Goal: Answer question/provide support

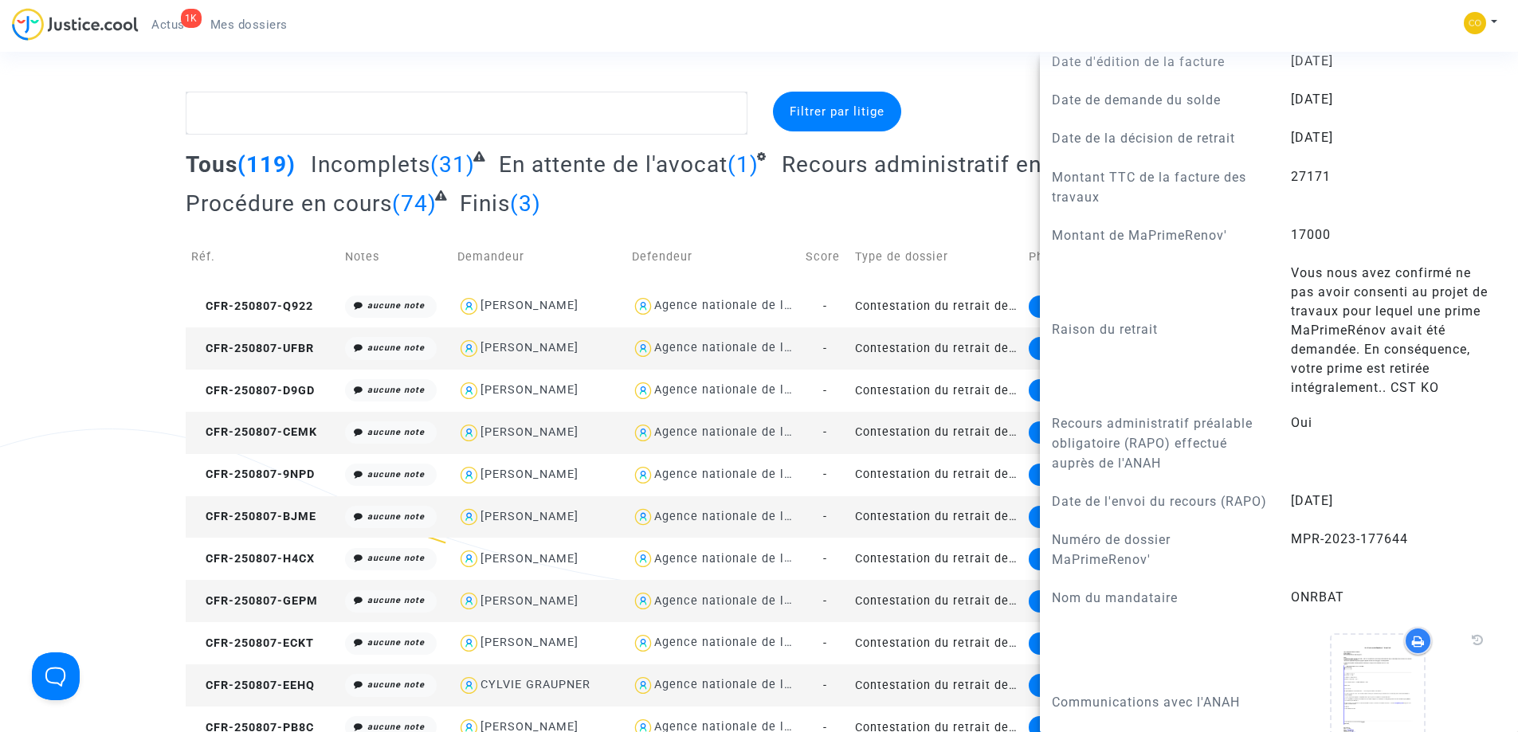
click at [501, 348] on div "[PERSON_NAME]" at bounding box center [529, 348] width 98 height 14
type textarea "@"LYAZID BESSAHA" @"SOS MaPrimeRénov by Pitcher Avocat""
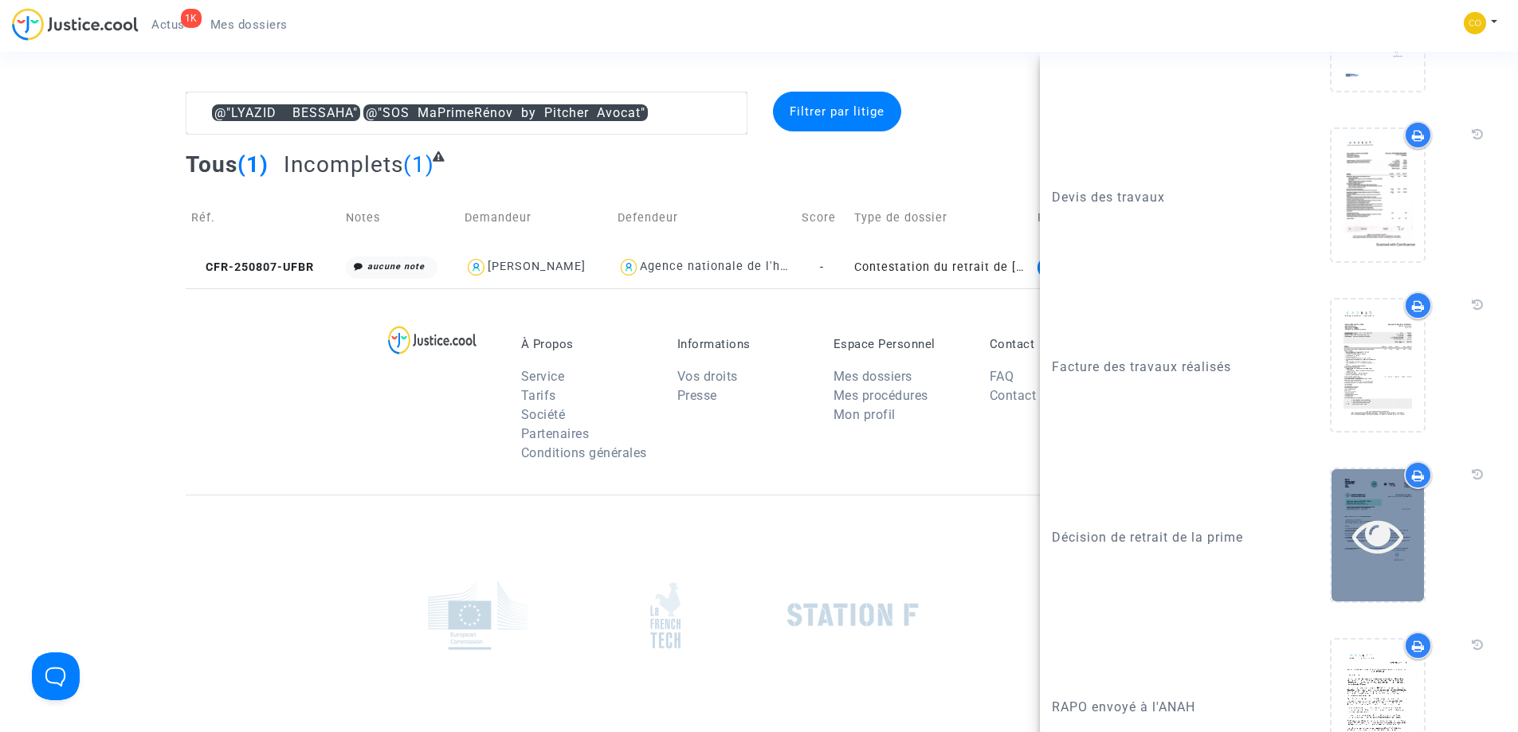
scroll to position [2258, 0]
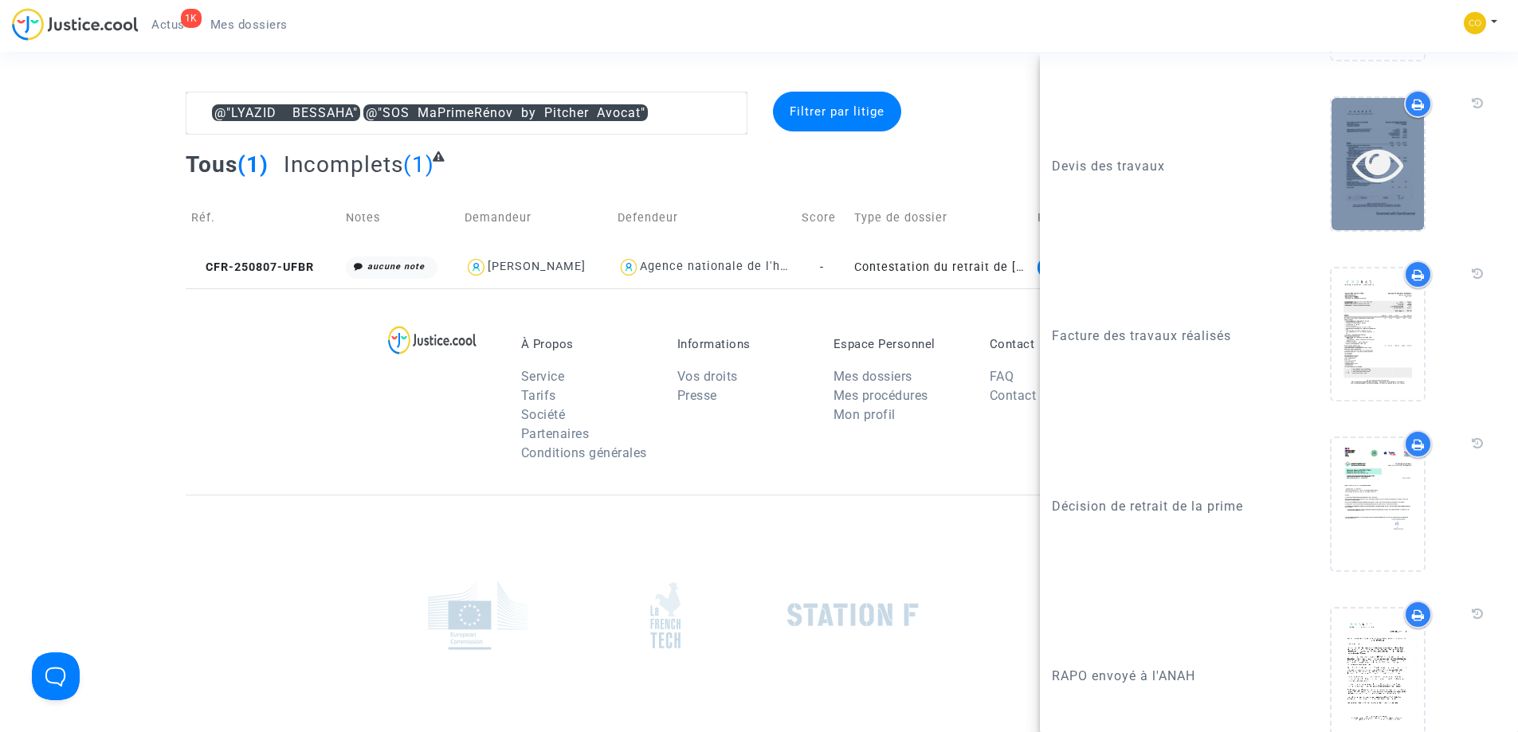
click at [1373, 190] on icon at bounding box center [1378, 164] width 52 height 51
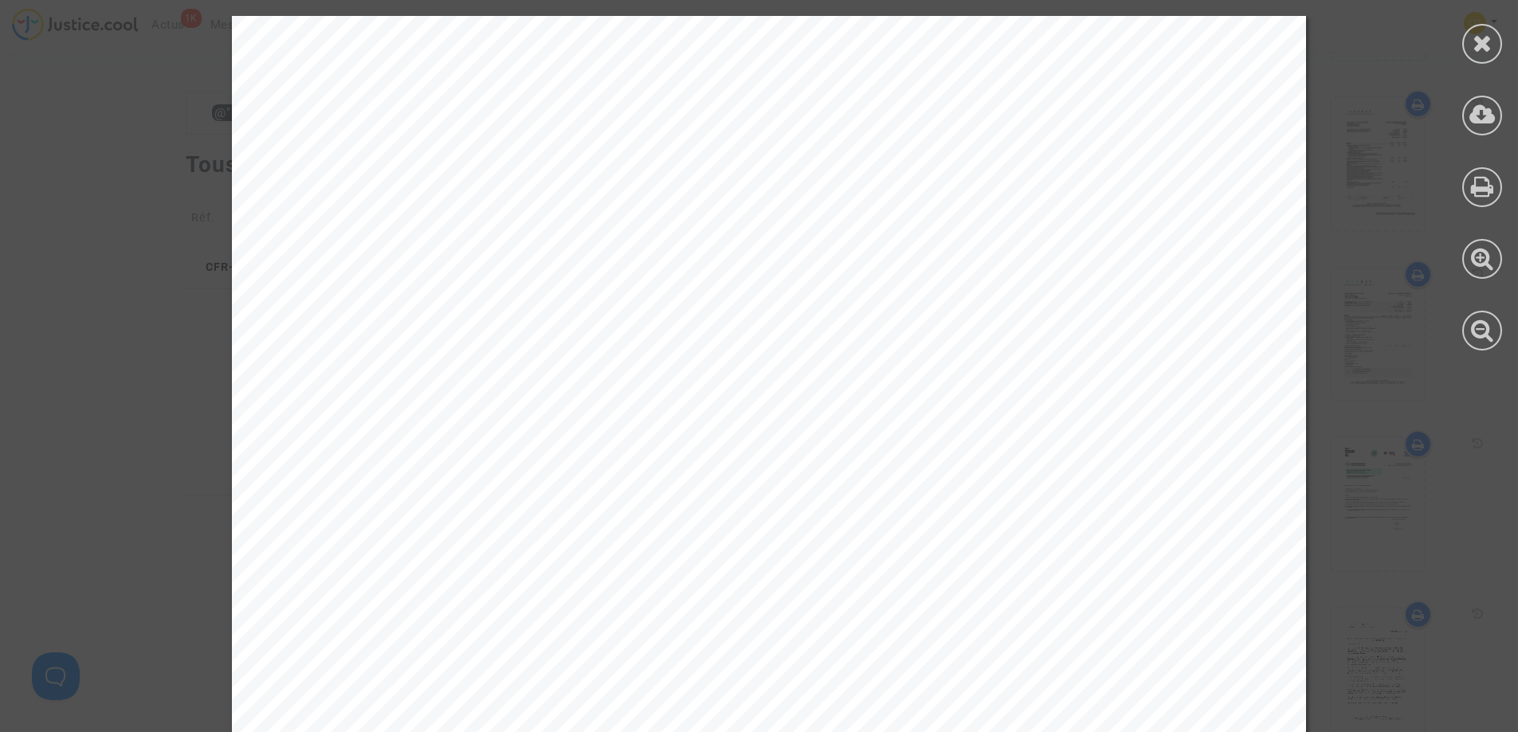
drag, startPoint x: 1491, startPoint y: 54, endPoint x: 572, endPoint y: 198, distance: 930.0
click at [1483, 57] on div at bounding box center [1482, 44] width 40 height 40
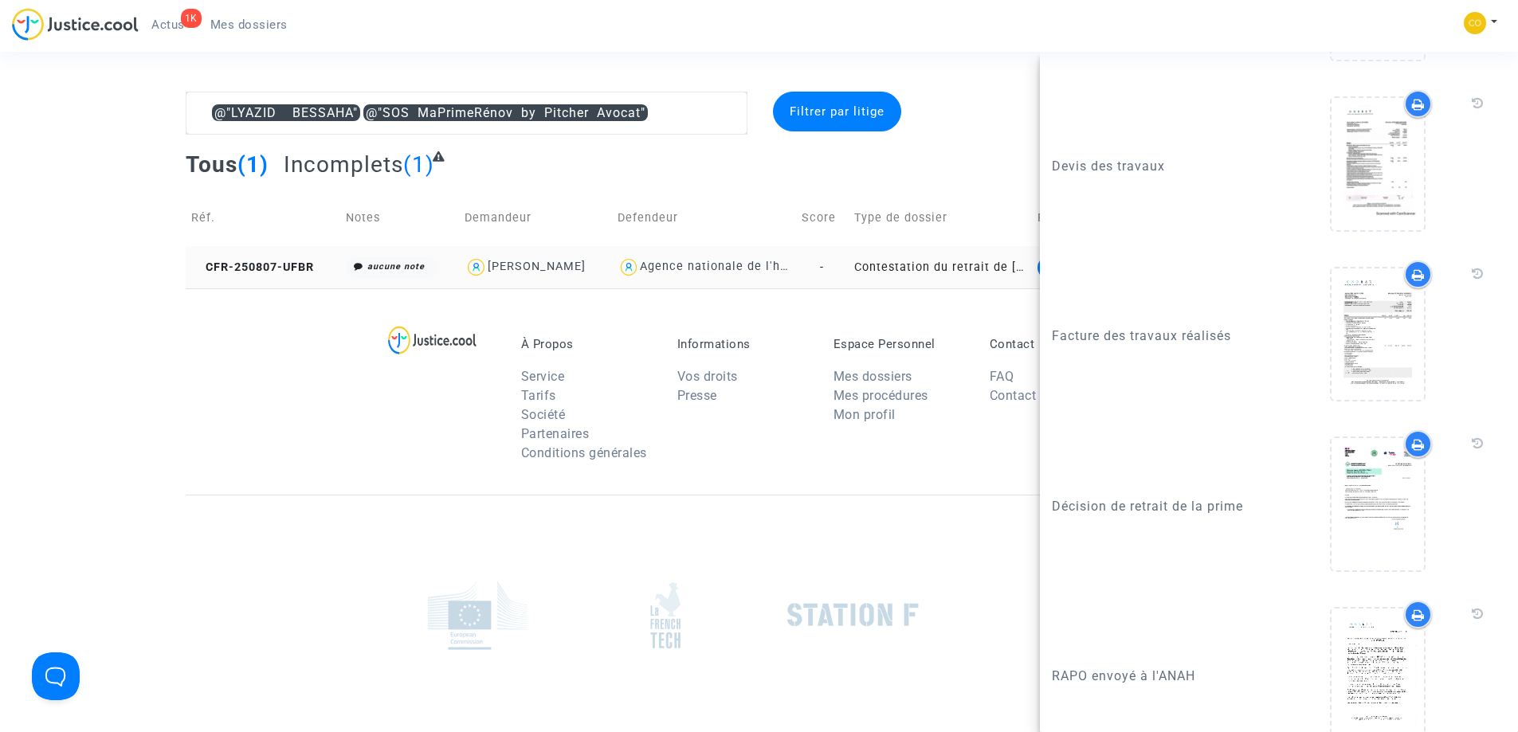
click at [521, 265] on div "[PERSON_NAME]" at bounding box center [537, 267] width 98 height 14
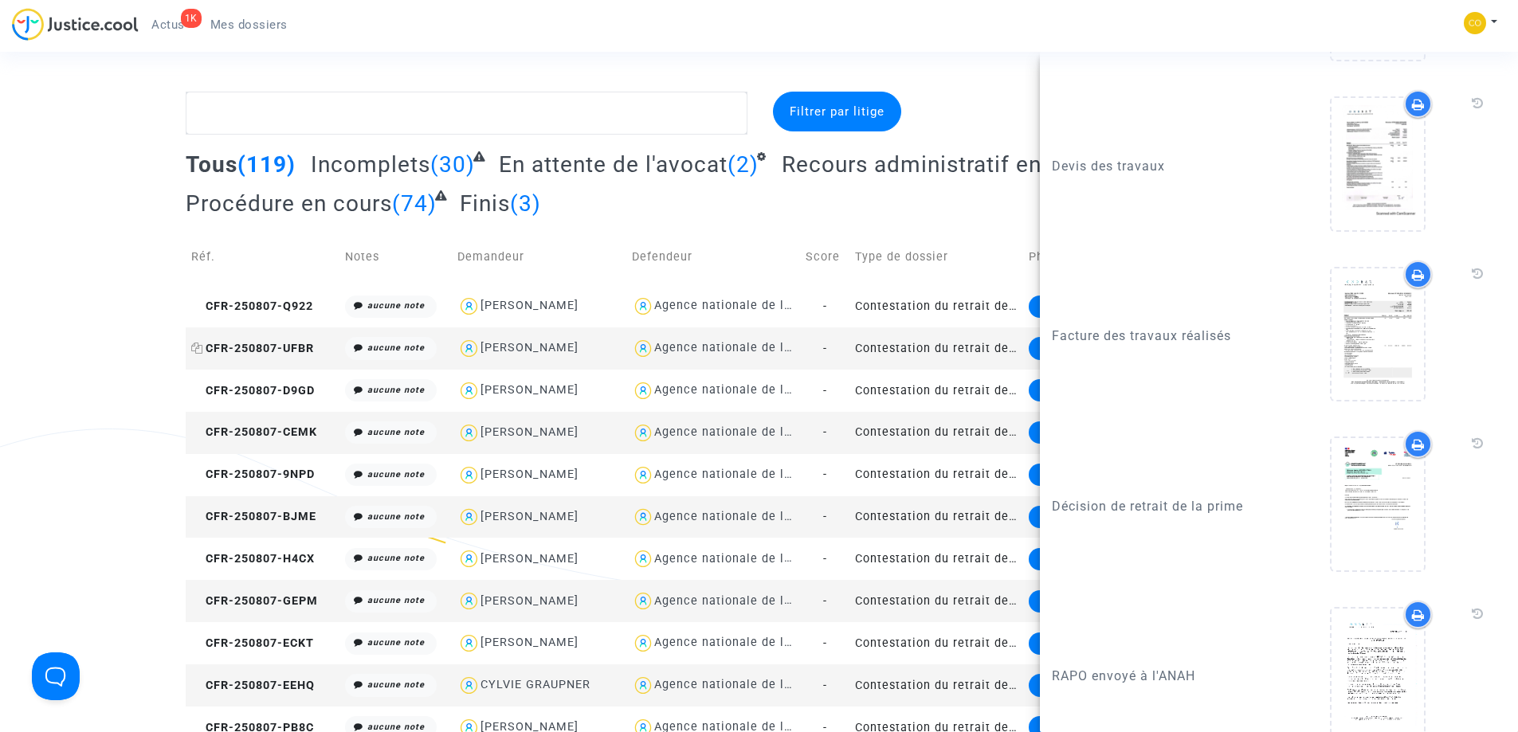
click at [249, 351] on span "CFR-250807-UFBR" at bounding box center [252, 349] width 123 height 14
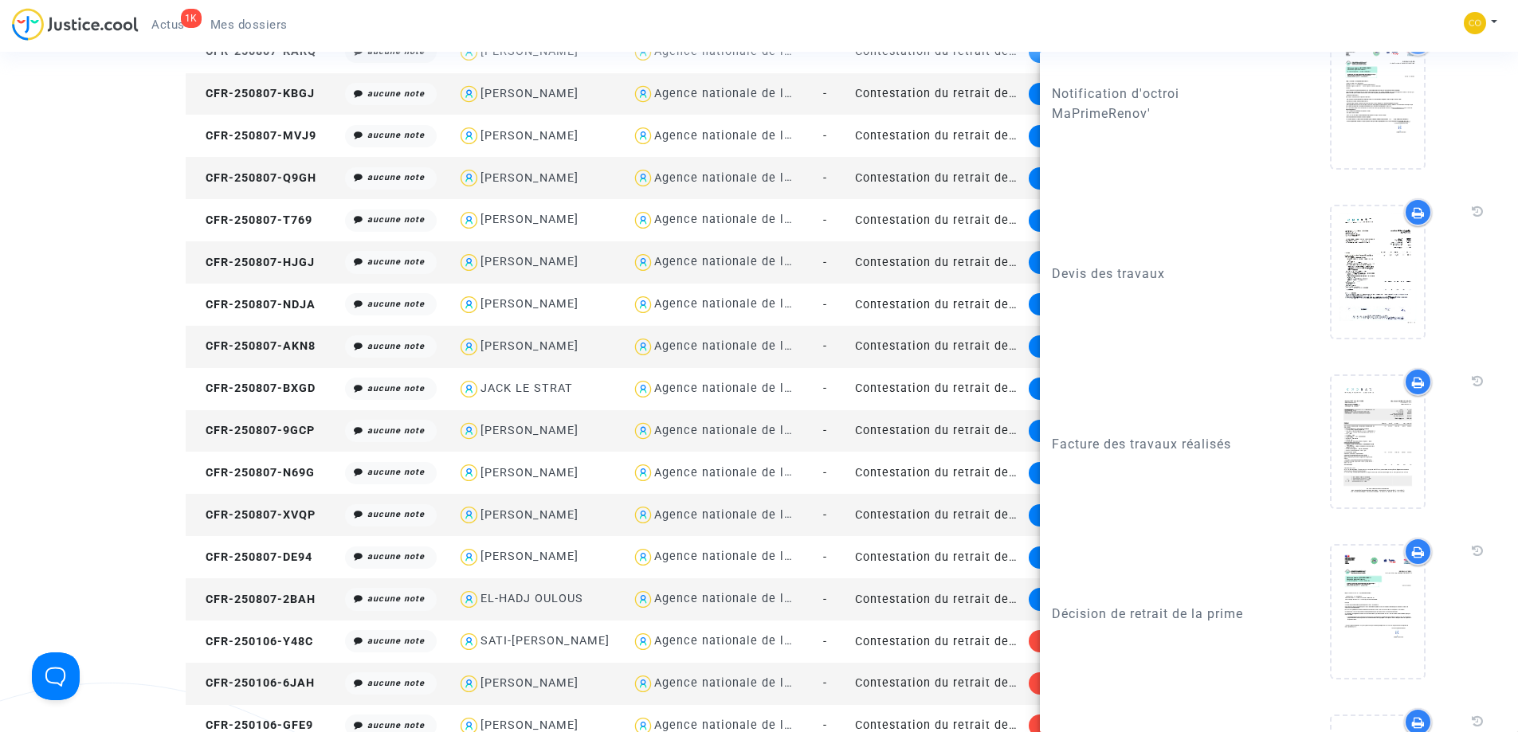
scroll to position [1827, 0]
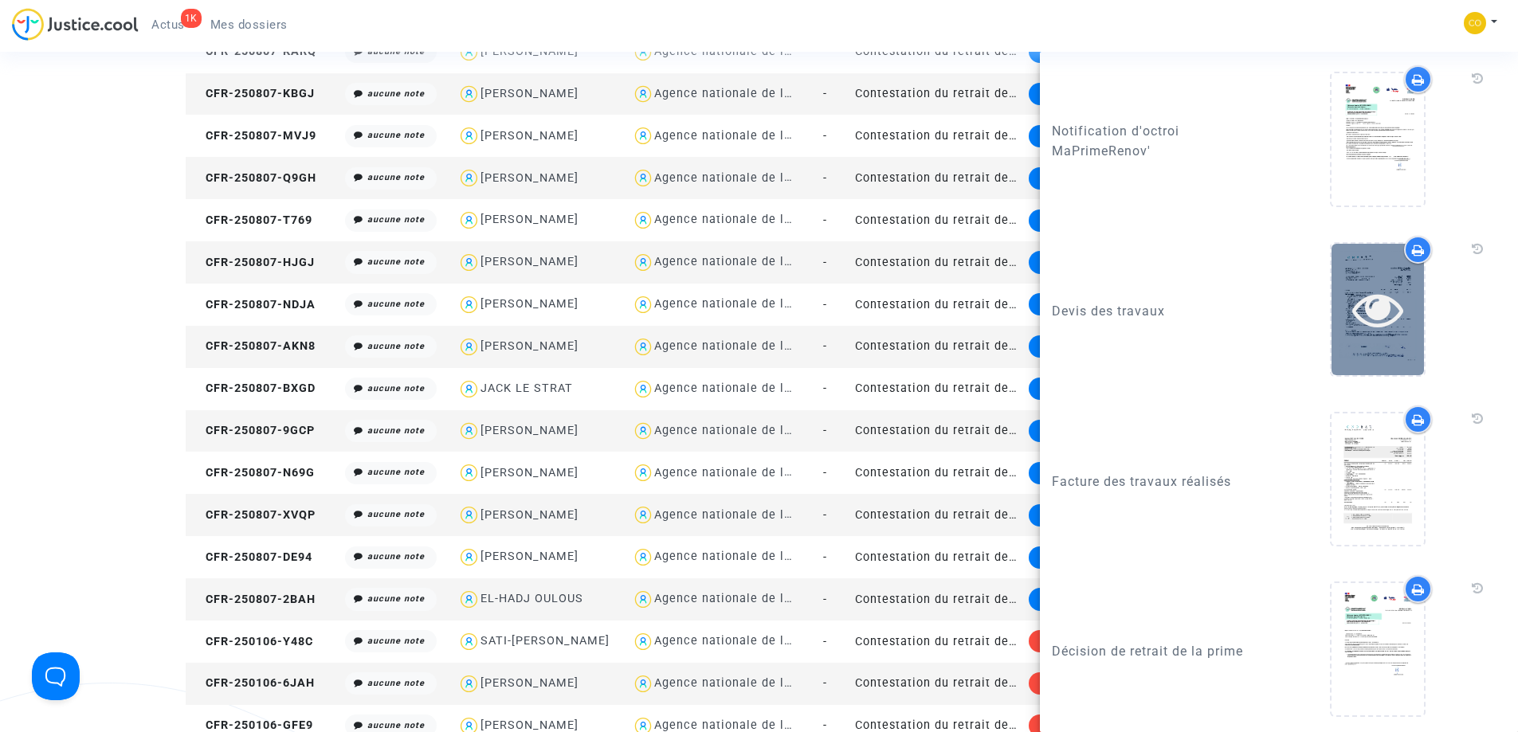
click at [1366, 335] on icon at bounding box center [1378, 309] width 52 height 51
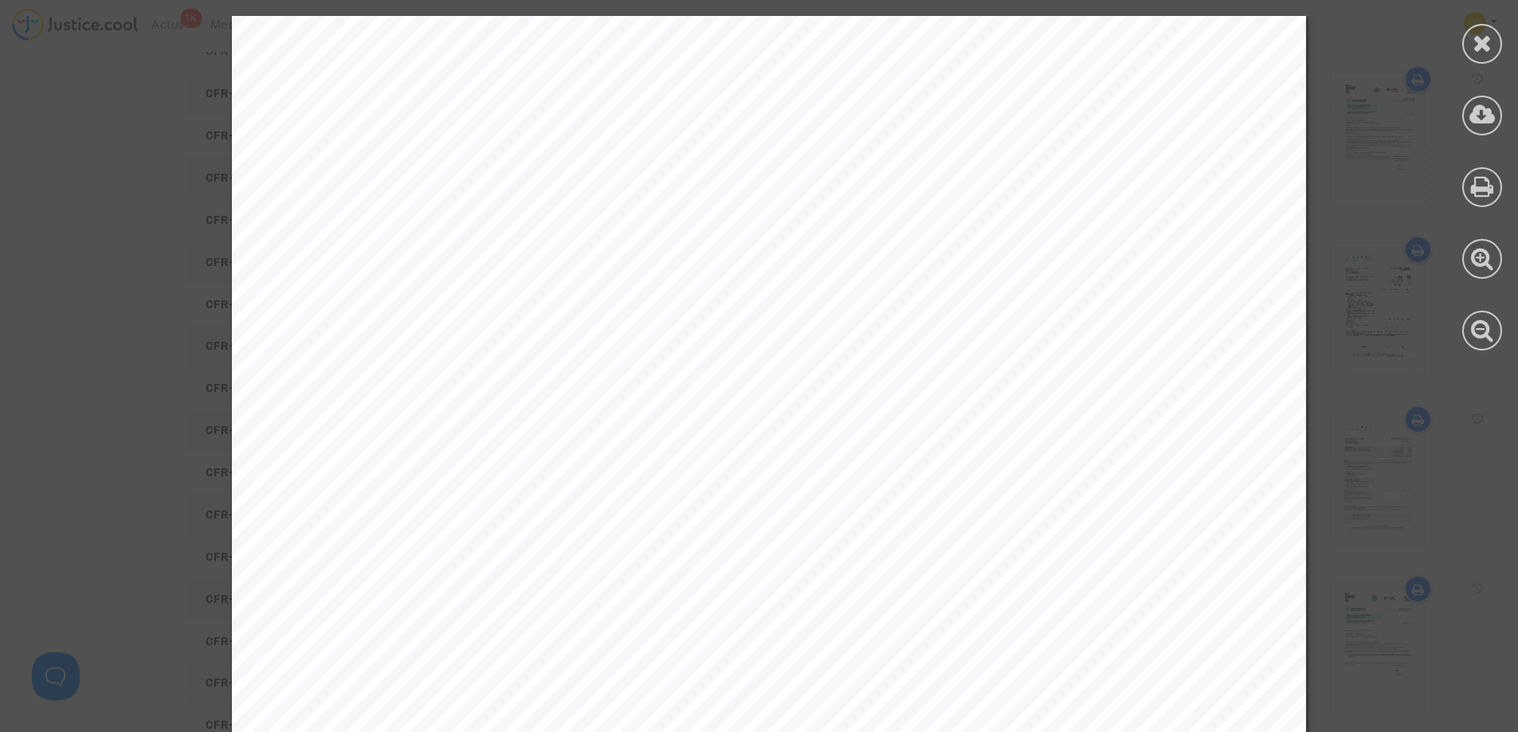
click at [1480, 40] on icon at bounding box center [1483, 43] width 20 height 24
